Goal: Find specific page/section: Find specific page/section

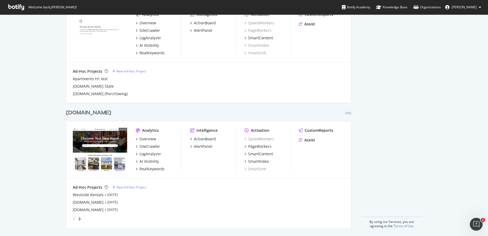
scroll to position [282, 0]
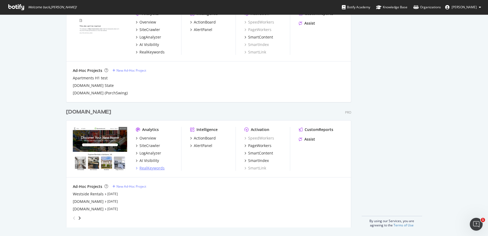
click at [150, 167] on div "RealKeywords" at bounding box center [151, 168] width 25 height 5
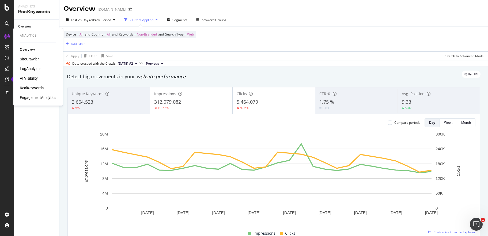
click at [31, 49] on div "Overview" at bounding box center [27, 49] width 15 height 5
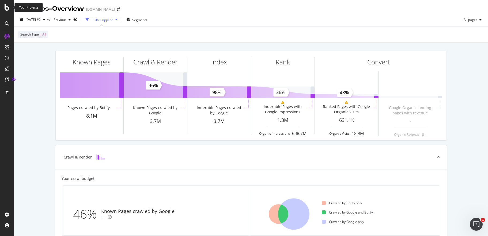
click at [7, 9] on icon at bounding box center [7, 7] width 5 height 6
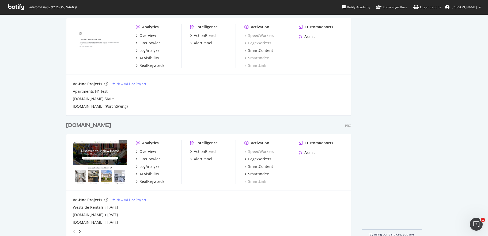
scroll to position [282, 0]
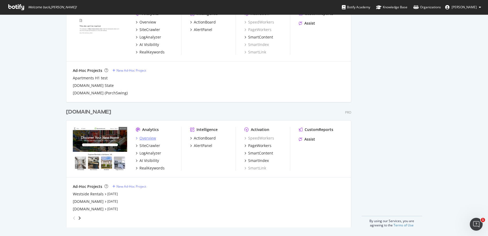
click at [141, 139] on div "Overview" at bounding box center [147, 138] width 17 height 5
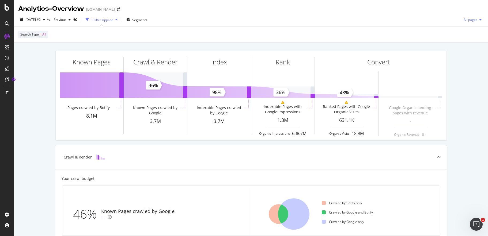
click at [479, 21] on icon "button" at bounding box center [480, 19] width 2 height 3
click at [460, 56] on div "Known Pages Pages crawled by Botify 8.1M Crawl & Render Known Pages crawled by …" at bounding box center [251, 237] width 474 height 389
click at [6, 23] on icon at bounding box center [7, 23] width 4 height 4
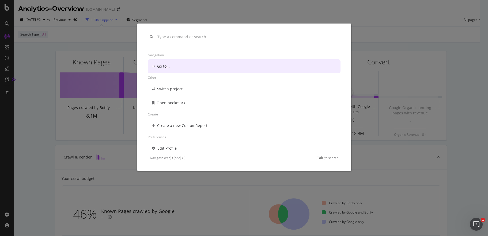
click at [164, 66] on div "Go to..." at bounding box center [163, 66] width 13 height 5
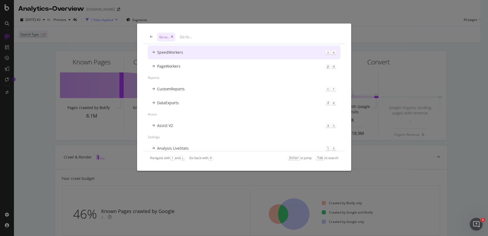
scroll to position [143, 0]
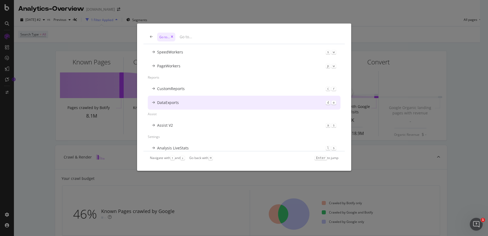
click at [177, 104] on div "DataExports" at bounding box center [168, 102] width 22 height 5
